Goal: Task Accomplishment & Management: Use online tool/utility

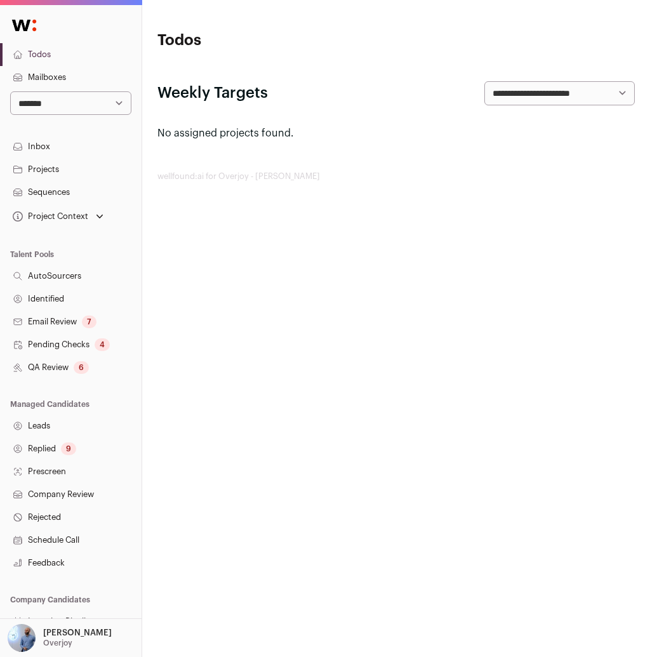
scroll to position [73, 0]
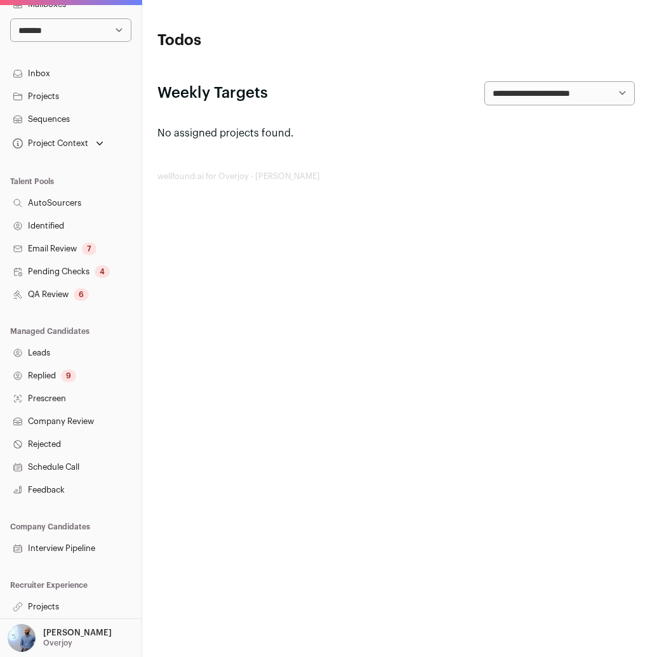
click at [51, 607] on link "Projects" at bounding box center [70, 606] width 141 height 23
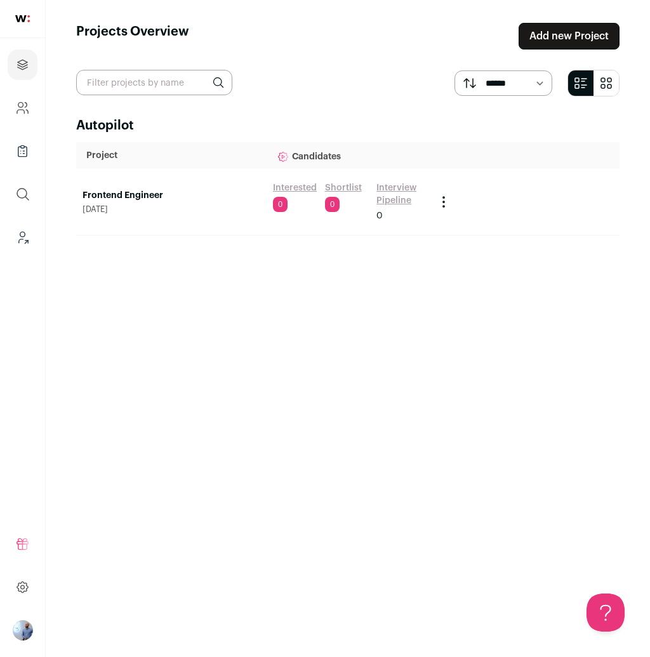
drag, startPoint x: 105, startPoint y: 184, endPoint x: 109, endPoint y: 195, distance: 12.3
click at [105, 185] on td "Frontend Engineer [DATE]" at bounding box center [171, 202] width 190 height 67
click at [110, 196] on link "Frontend Engineer" at bounding box center [171, 195] width 178 height 13
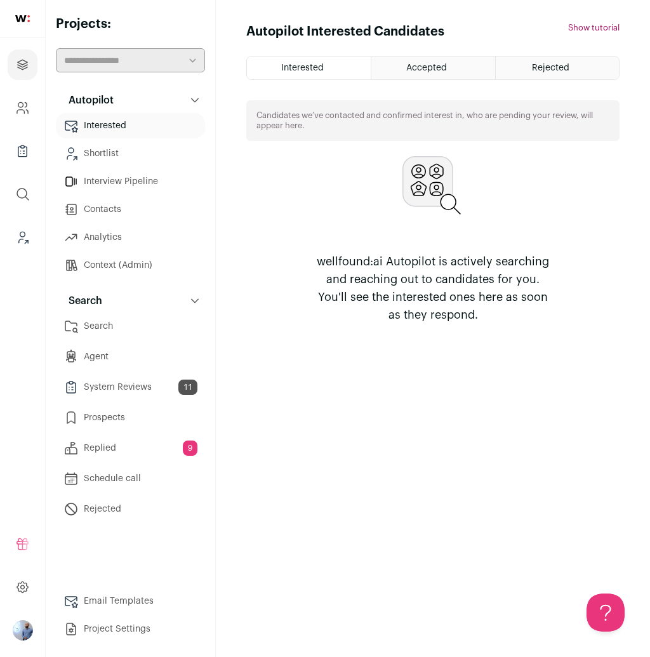
click at [117, 331] on link "Search" at bounding box center [130, 325] width 149 height 25
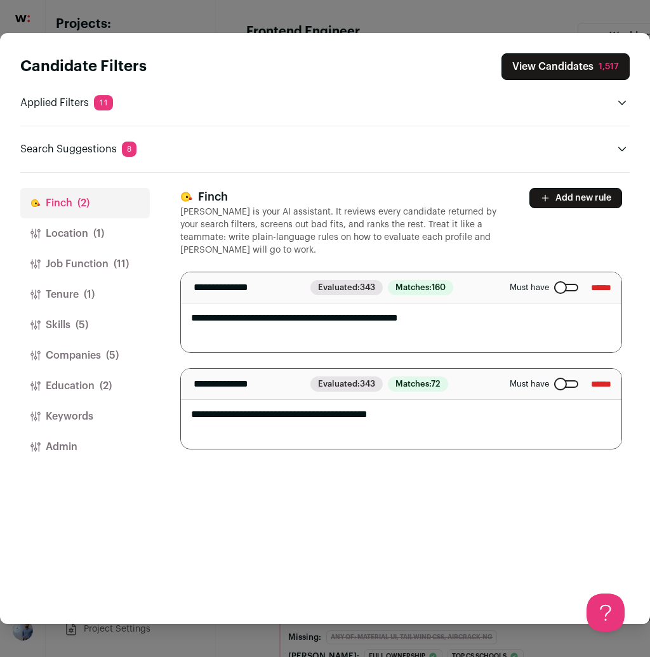
click at [71, 233] on button "Location (1)" at bounding box center [84, 233] width 129 height 30
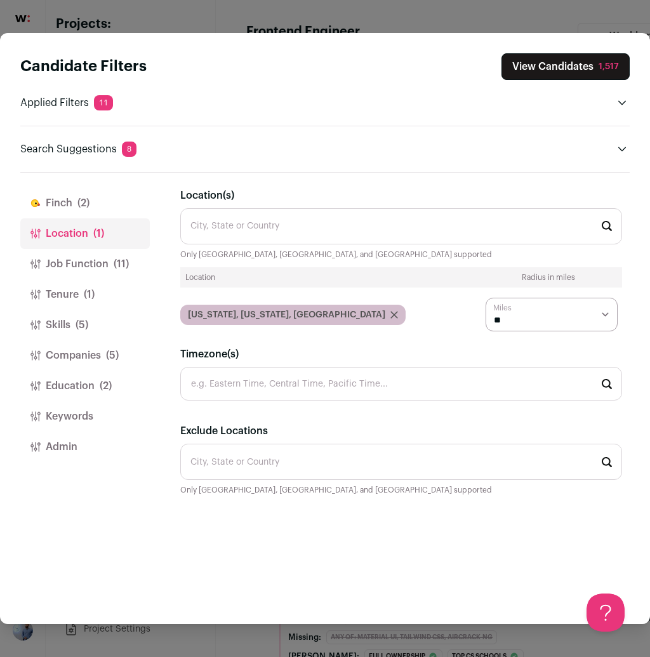
click at [107, 261] on button "Job Function (11)" at bounding box center [84, 264] width 129 height 30
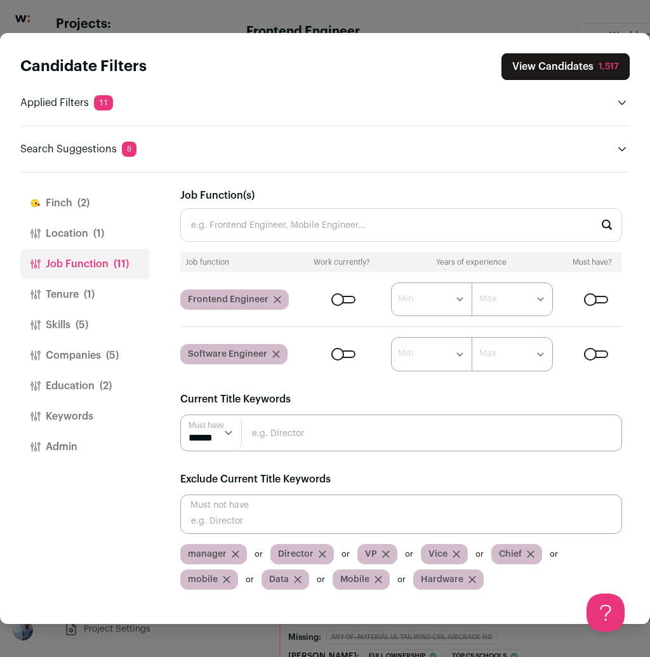
click at [76, 423] on button "Keywords" at bounding box center [84, 416] width 129 height 30
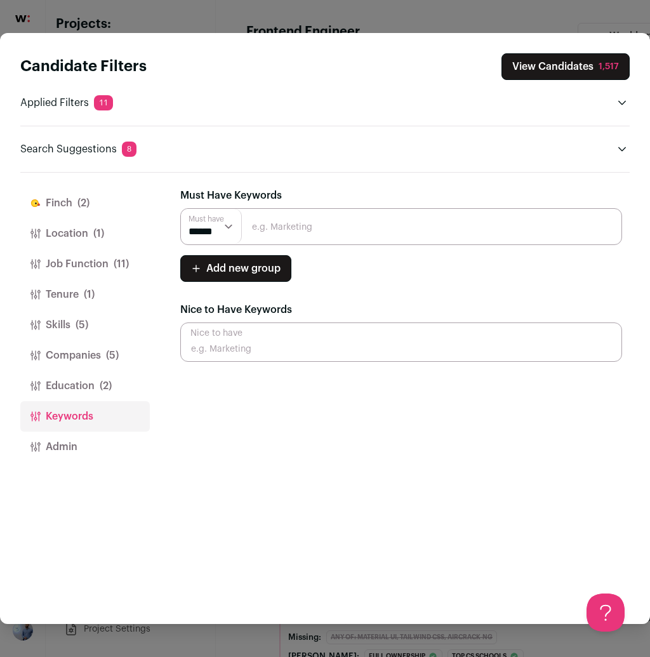
click at [89, 378] on button "Education (2)" at bounding box center [84, 386] width 129 height 30
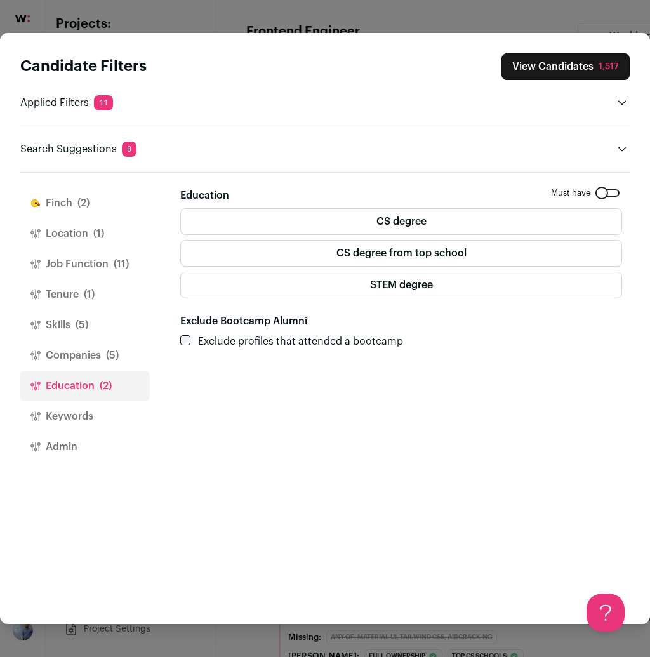
click at [96, 356] on button "Companies (5)" at bounding box center [84, 355] width 129 height 30
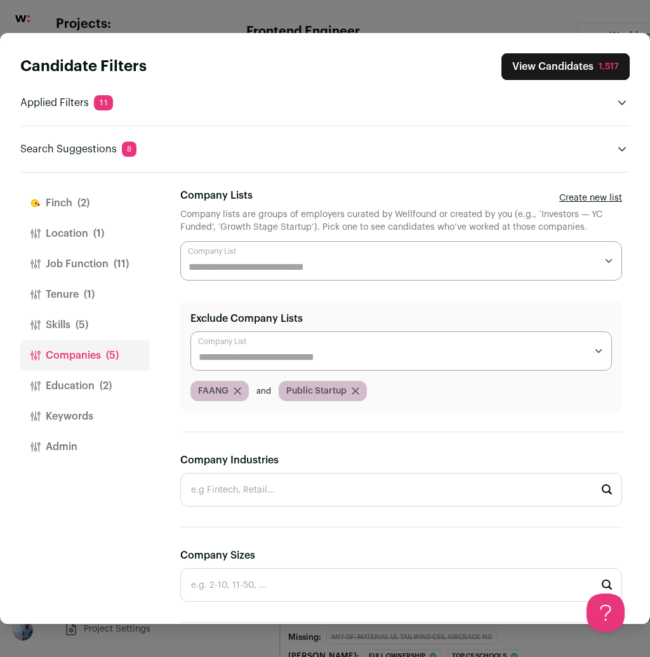
click at [58, 332] on button "Skills (5)" at bounding box center [84, 325] width 129 height 30
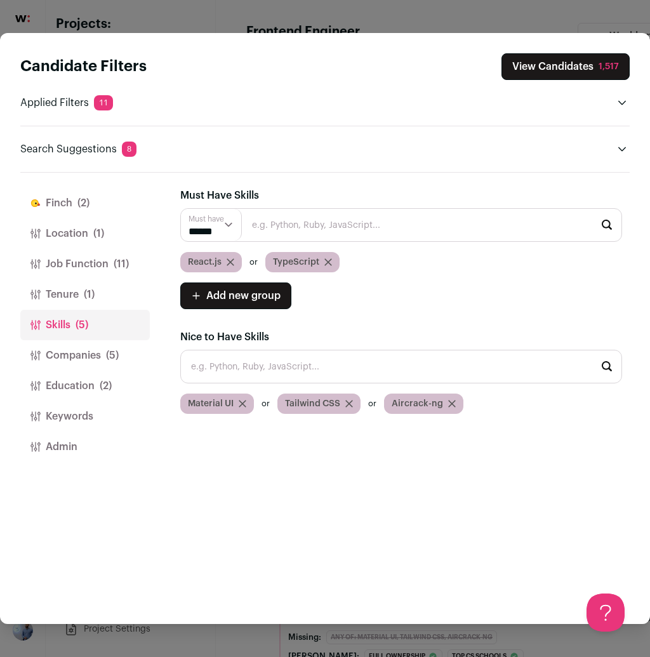
click at [64, 301] on button "Tenure (1)" at bounding box center [84, 294] width 129 height 30
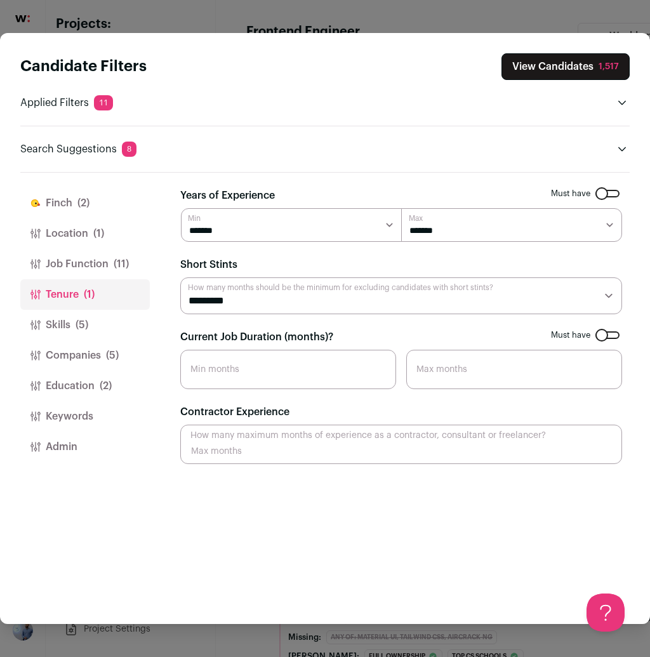
click at [82, 271] on button "Job Function (11)" at bounding box center [84, 264] width 129 height 30
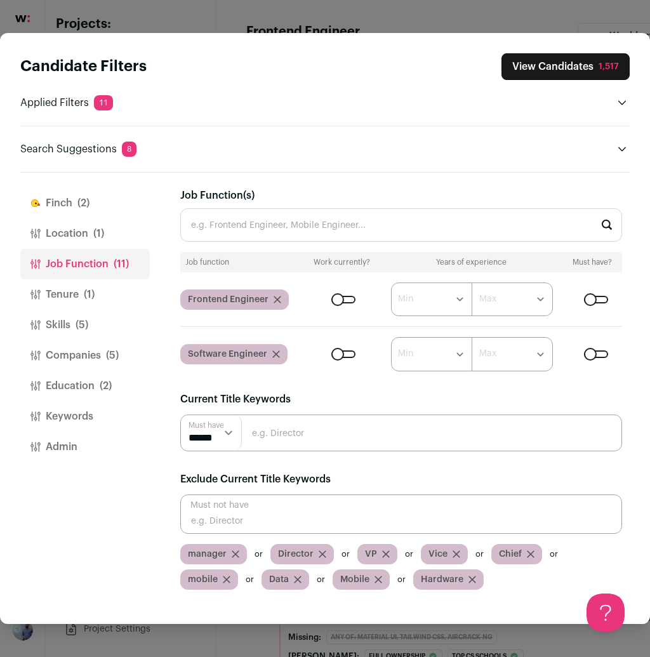
click at [63, 241] on button "Location (1)" at bounding box center [84, 233] width 129 height 30
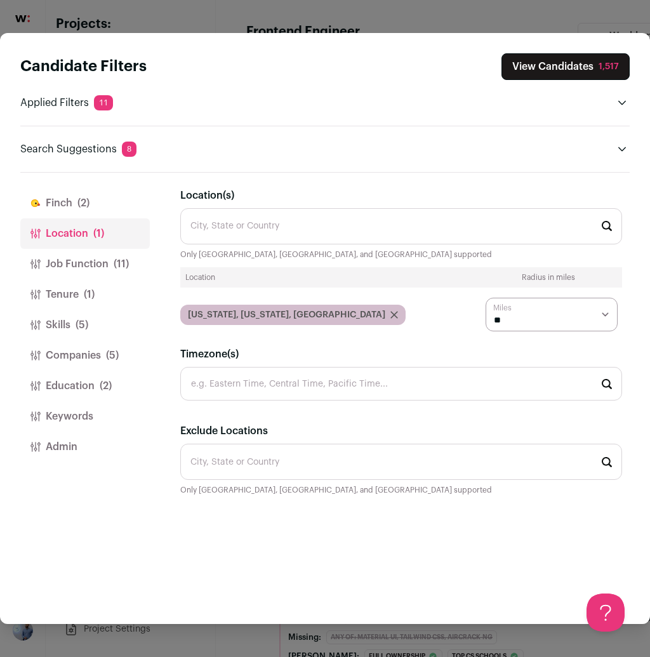
click at [228, 40] on header "Candidate Filters View Candidates 1,517 Applied Filters 11 Top cs schools or Fu…" at bounding box center [324, 103] width 609 height 140
click at [233, 30] on div "Candidate Filters View Candidates 1,517 Applied Filters 11 Top cs schools or Fu…" at bounding box center [325, 328] width 650 height 657
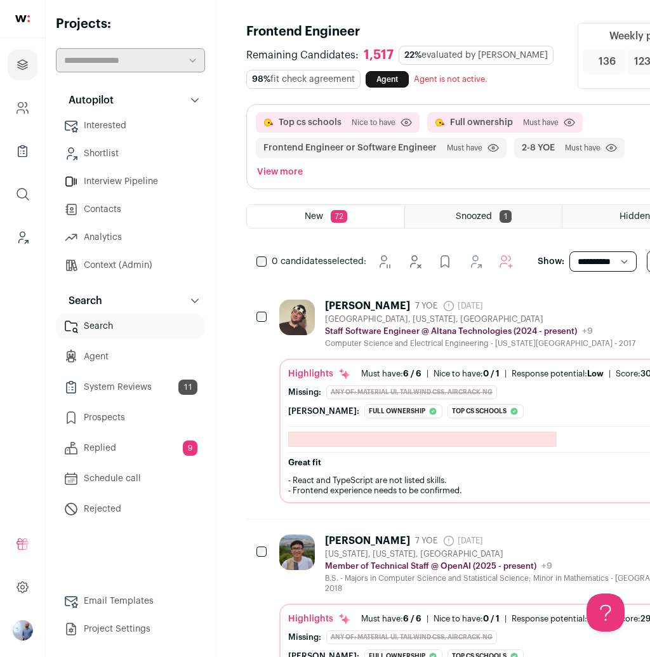
click at [634, 141] on div "Top cs schools [GEOGRAPHIC_DATA] to have Click to disable/enable criteria Full …" at bounding box center [483, 147] width 472 height 84
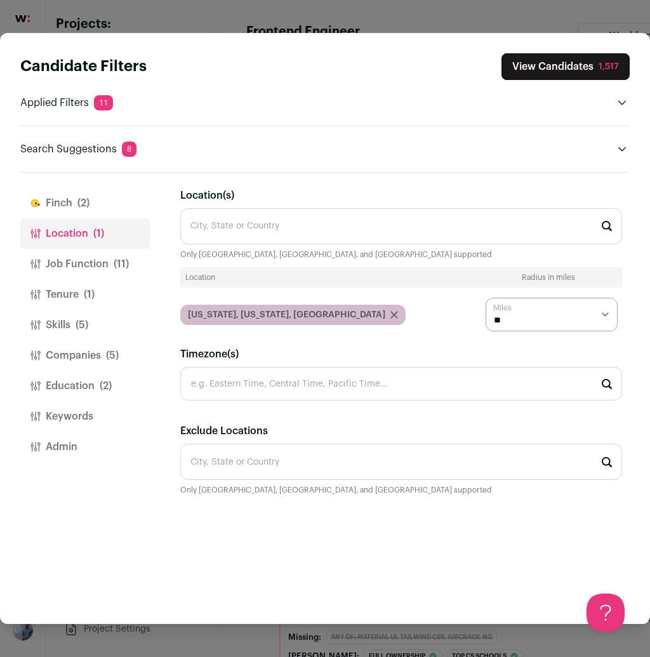
click at [63, 324] on button "Skills (5)" at bounding box center [84, 325] width 129 height 30
